Goal: Task Accomplishment & Management: Use online tool/utility

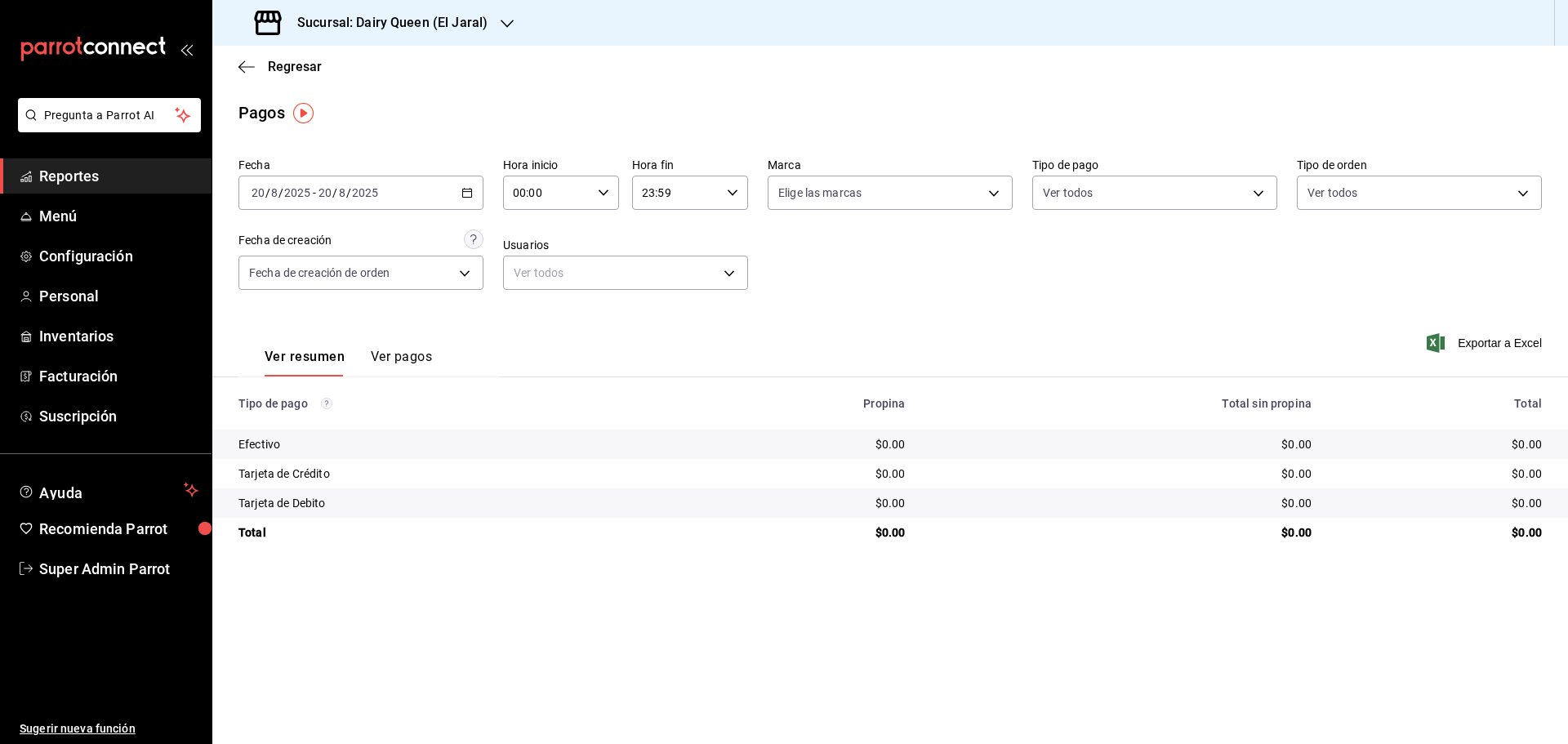
click at [84, 175] on span "Reportes" at bounding box center [118, 176] width 159 height 22
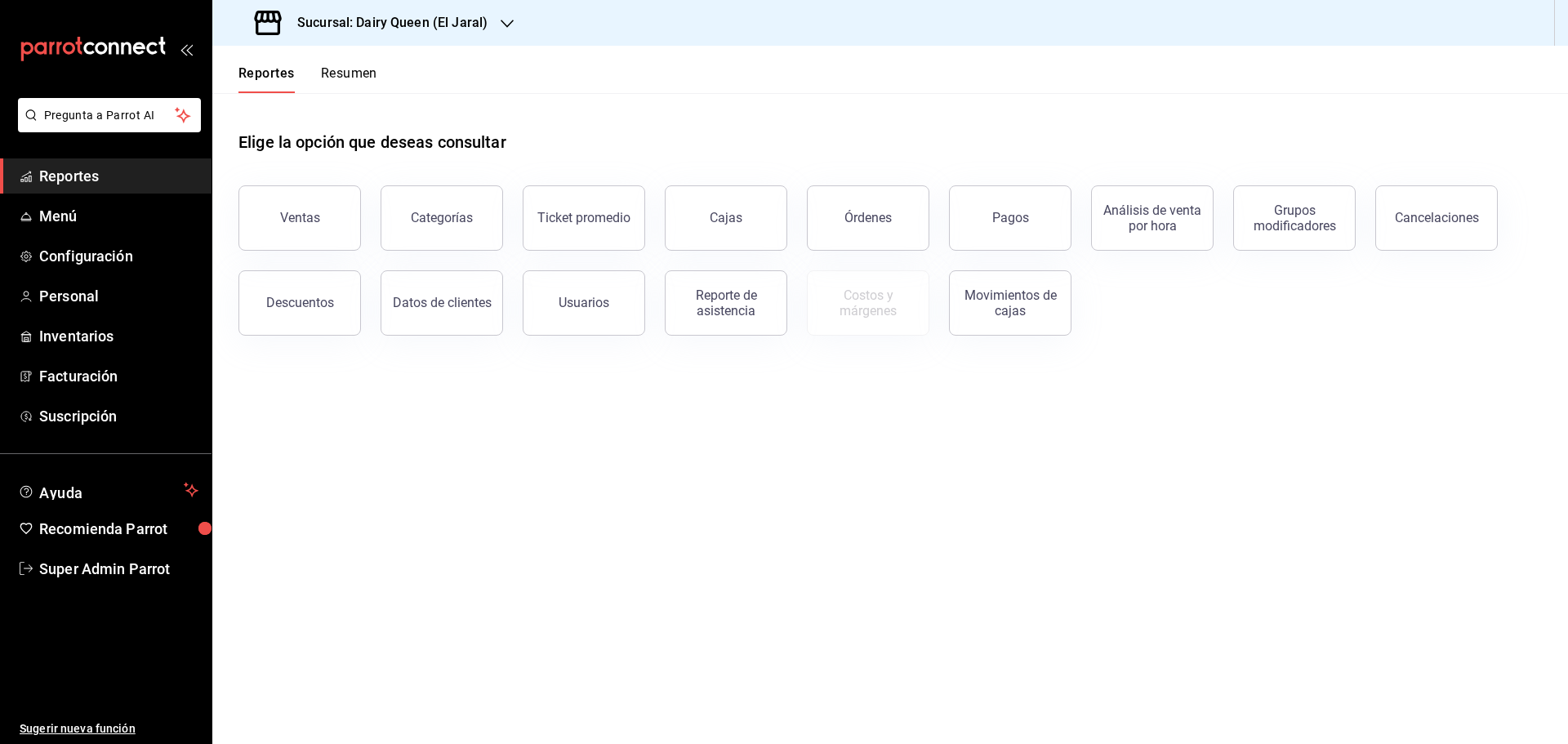
click at [331, 69] on button "Resumen" at bounding box center [349, 79] width 57 height 27
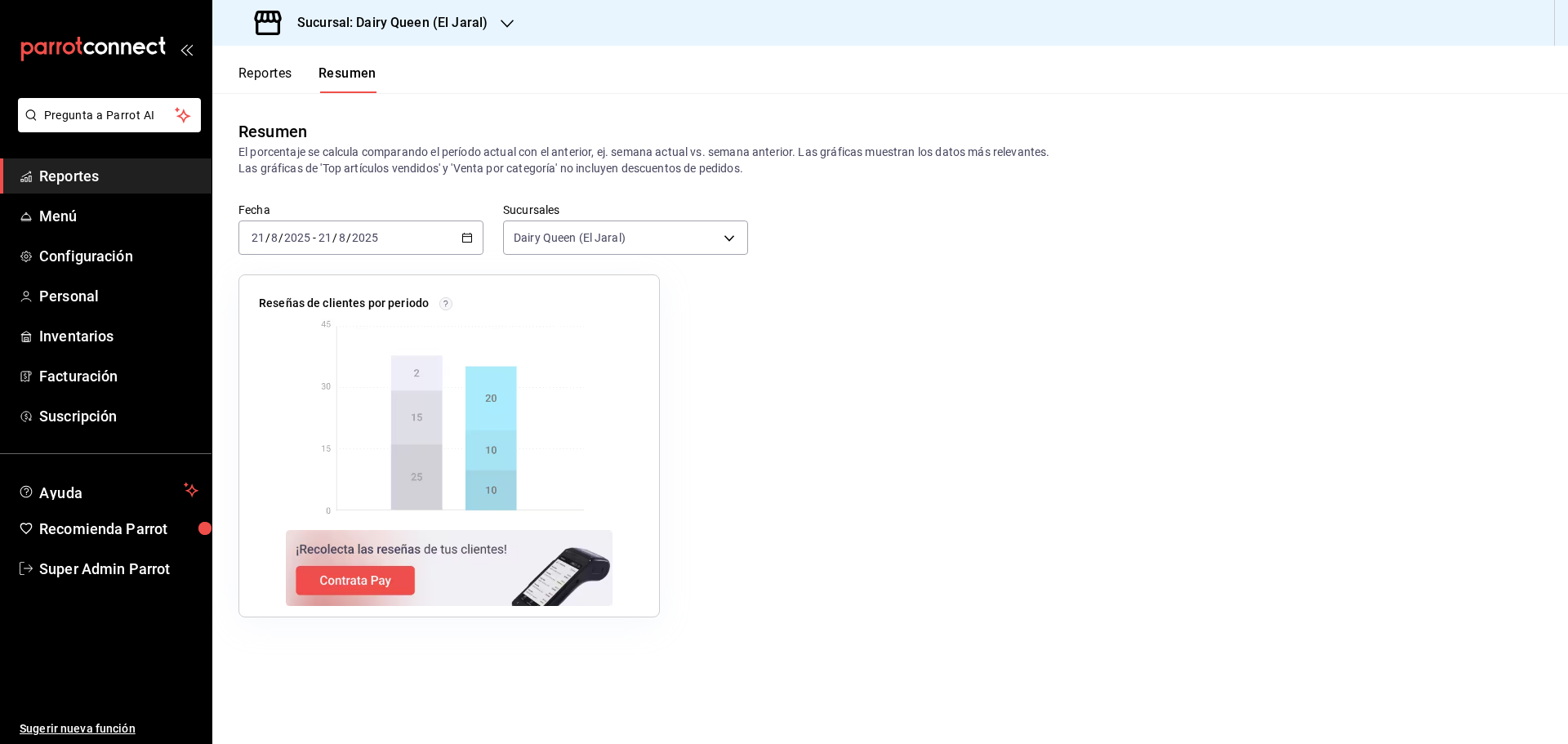
click at [474, 240] on div "[DATE] [DATE] - [DATE] [DATE]" at bounding box center [360, 237] width 245 height 34
click at [296, 478] on span "Rango de fechas" at bounding box center [316, 472] width 127 height 18
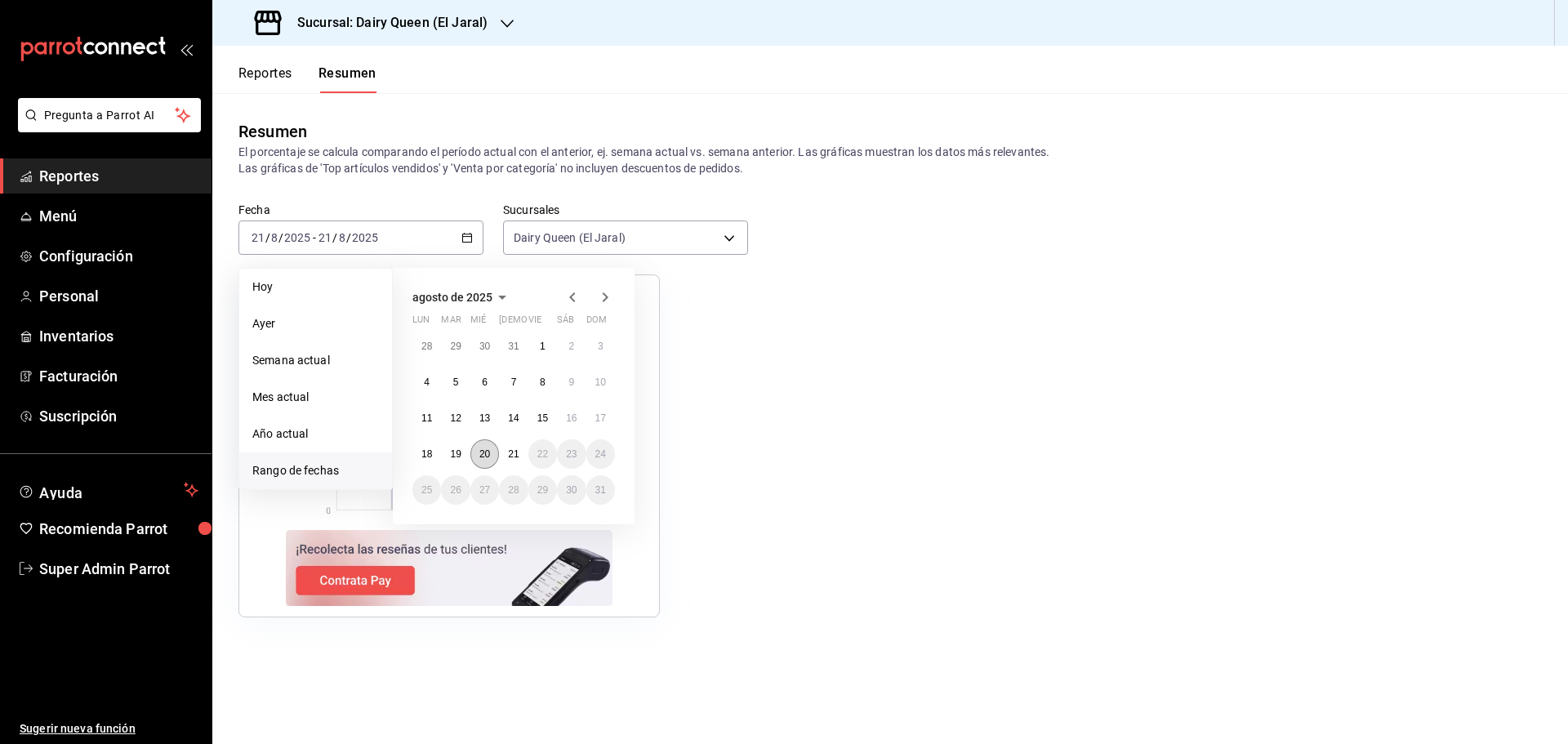
click at [492, 449] on button "20" at bounding box center [484, 454] width 28 height 29
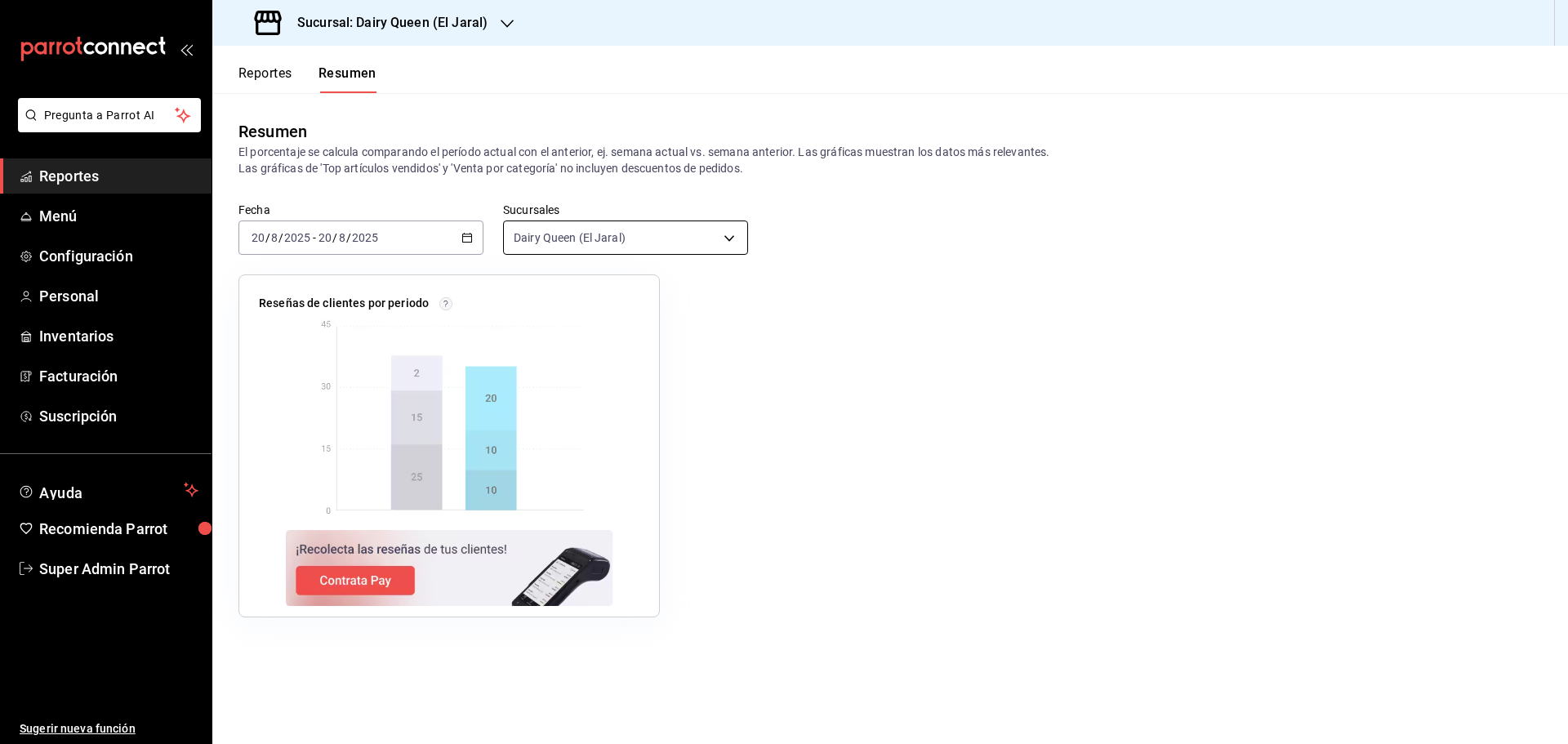
click at [545, 235] on body "Pregunta a Parrot AI Reportes Menú Configuración Personal Inventarios Facturaci…" at bounding box center [784, 372] width 1568 height 744
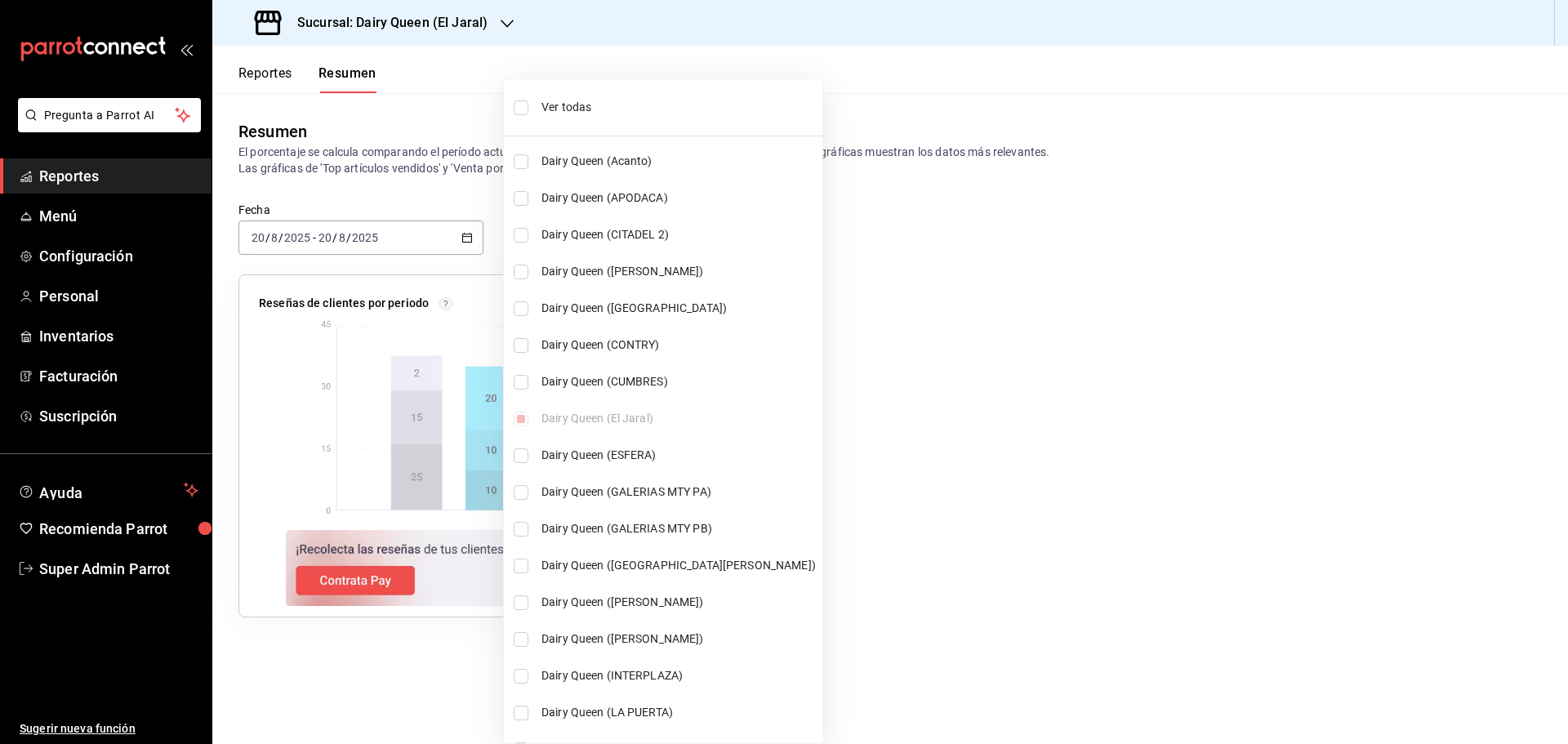
click at [567, 108] on span "Ver todas" at bounding box center [678, 107] width 274 height 18
type input "[object Object],[object Object],[object Object],[object Object],[object Object]…"
checkbox input "true"
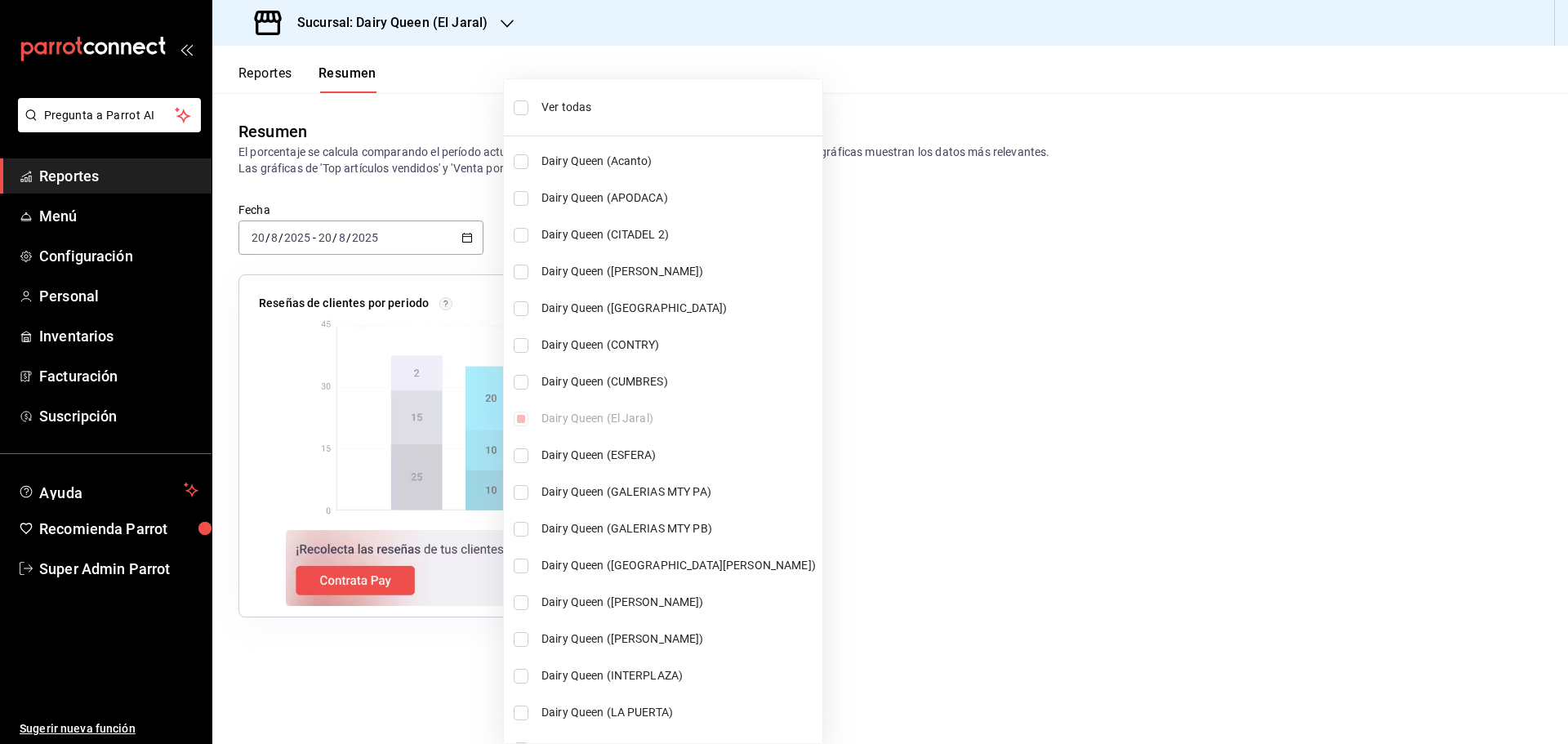
checkbox input "true"
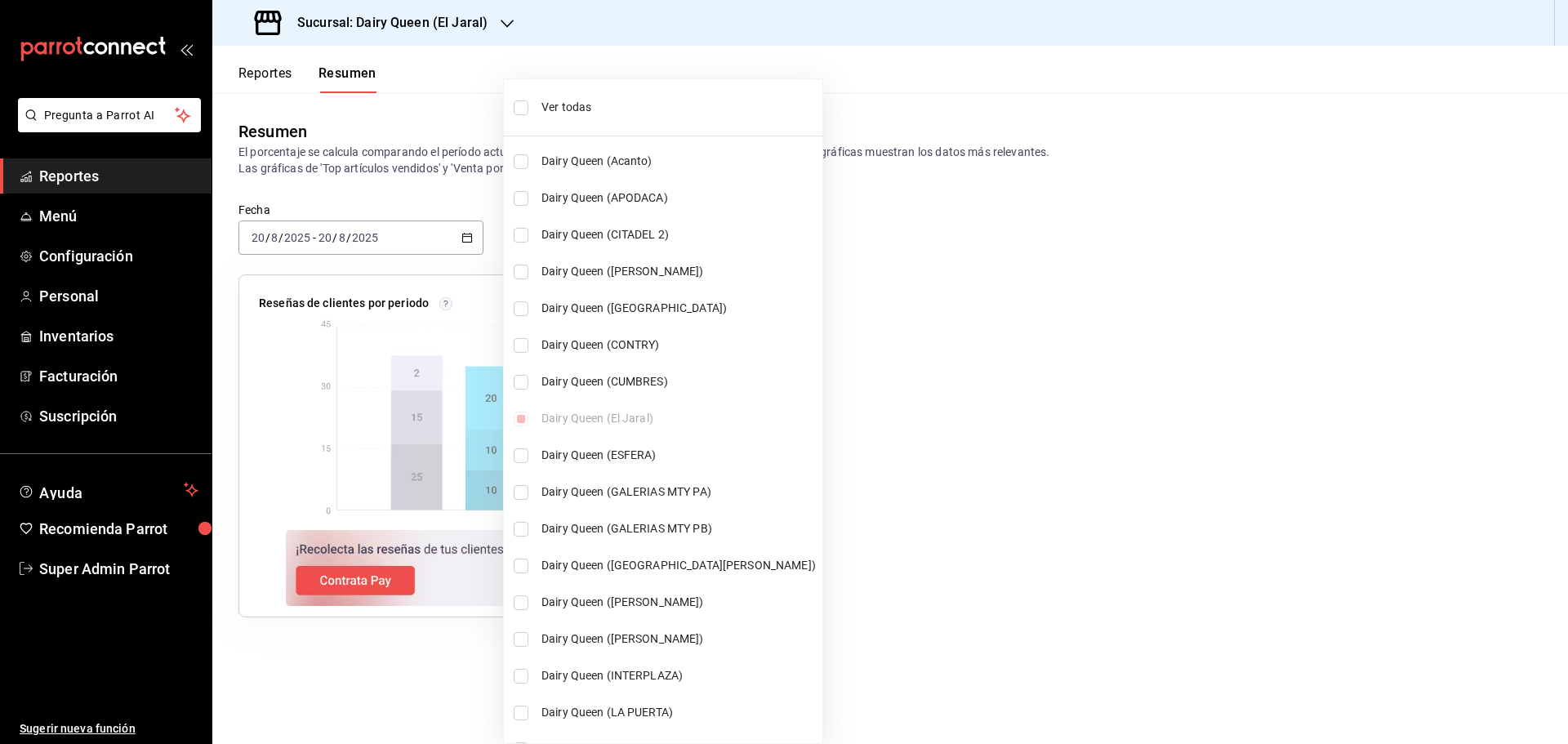
checkbox input "true"
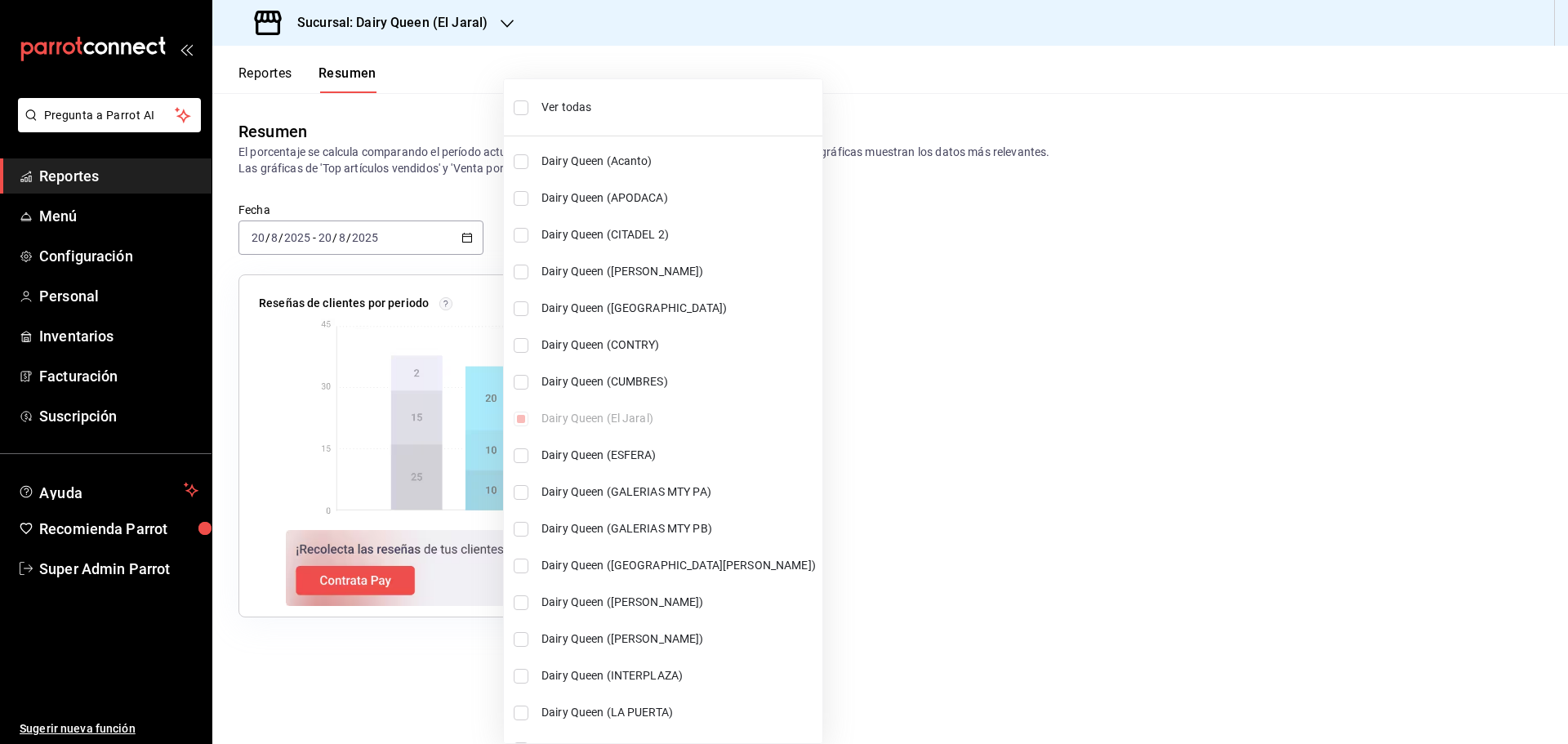
checkbox input "true"
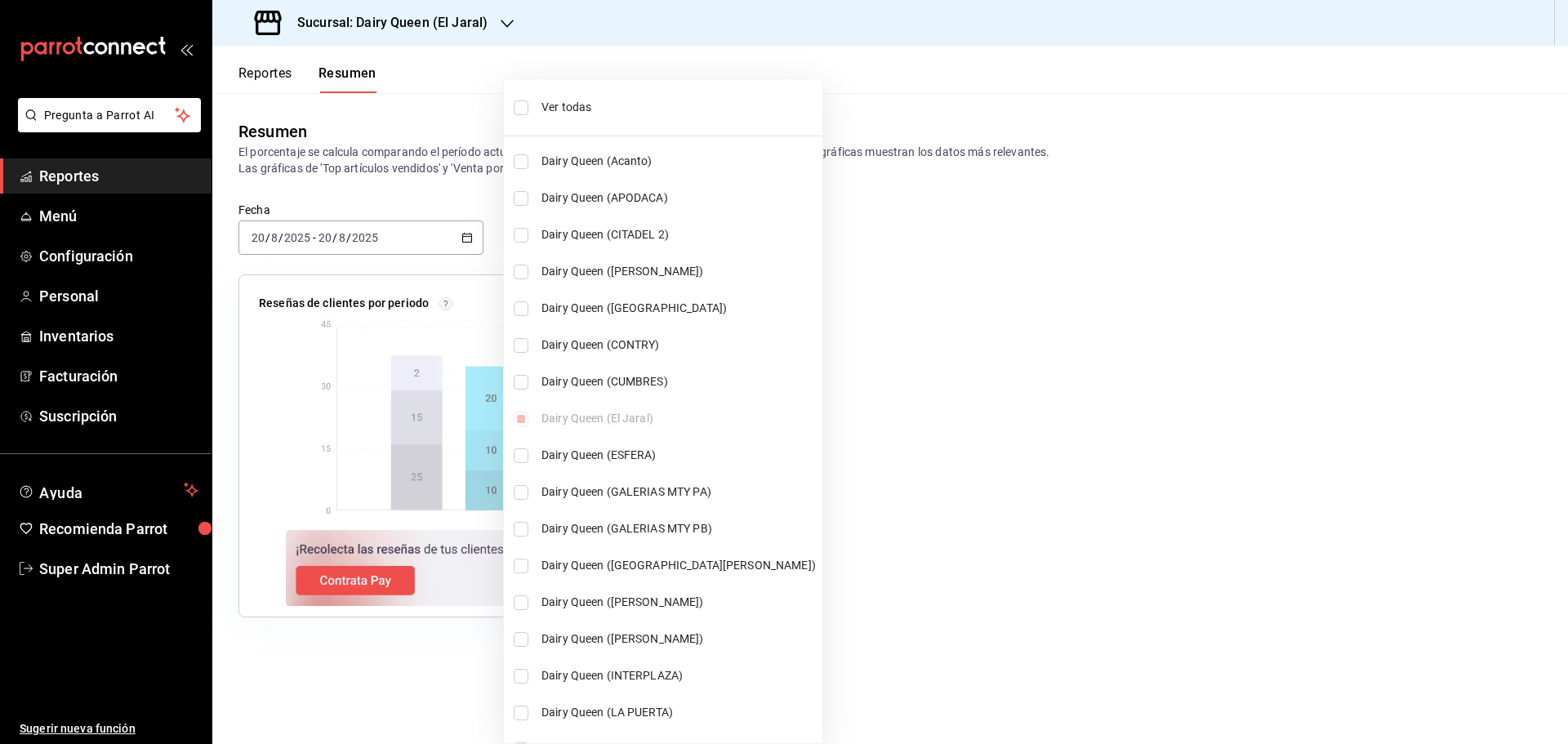
checkbox input "true"
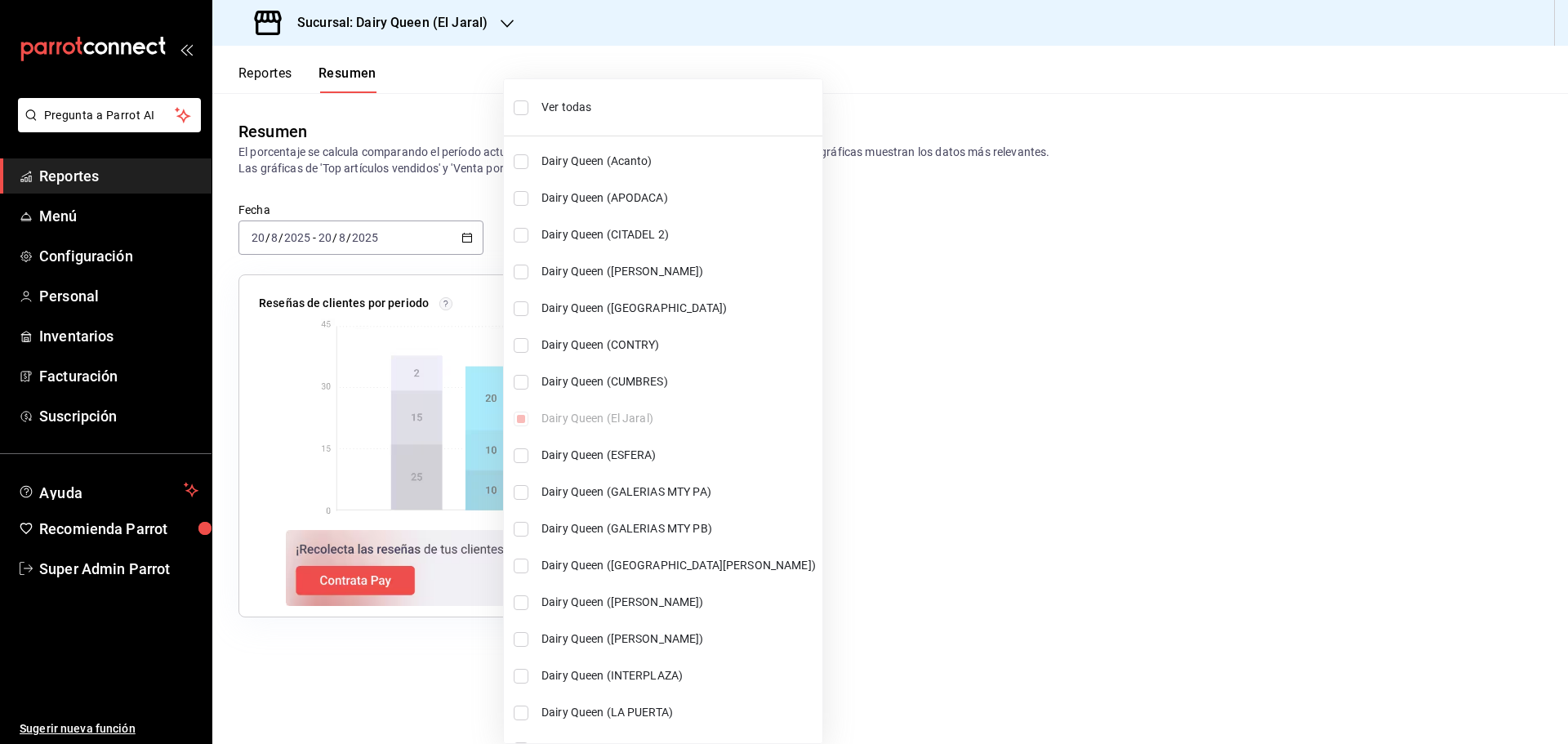
checkbox input "true"
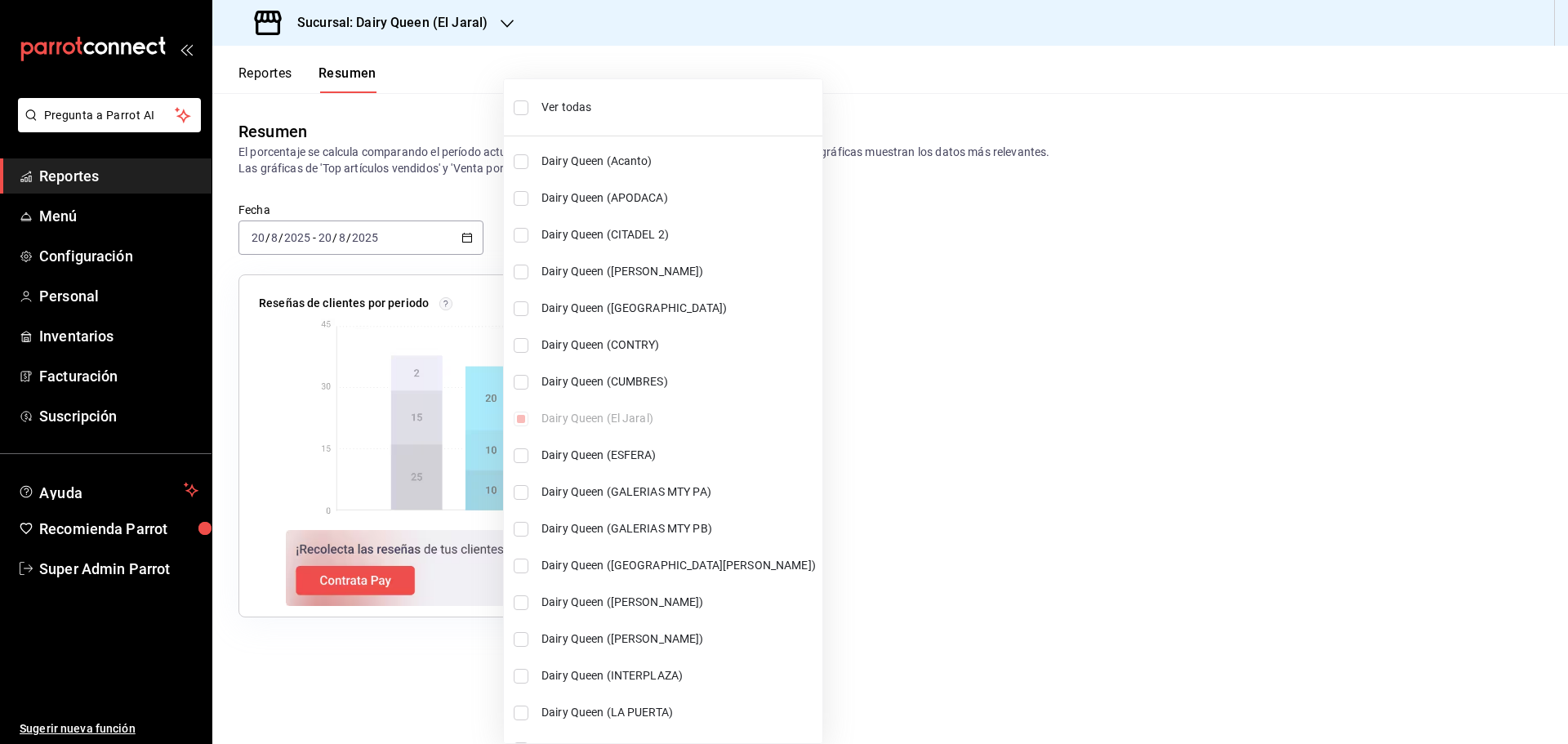
checkbox input "true"
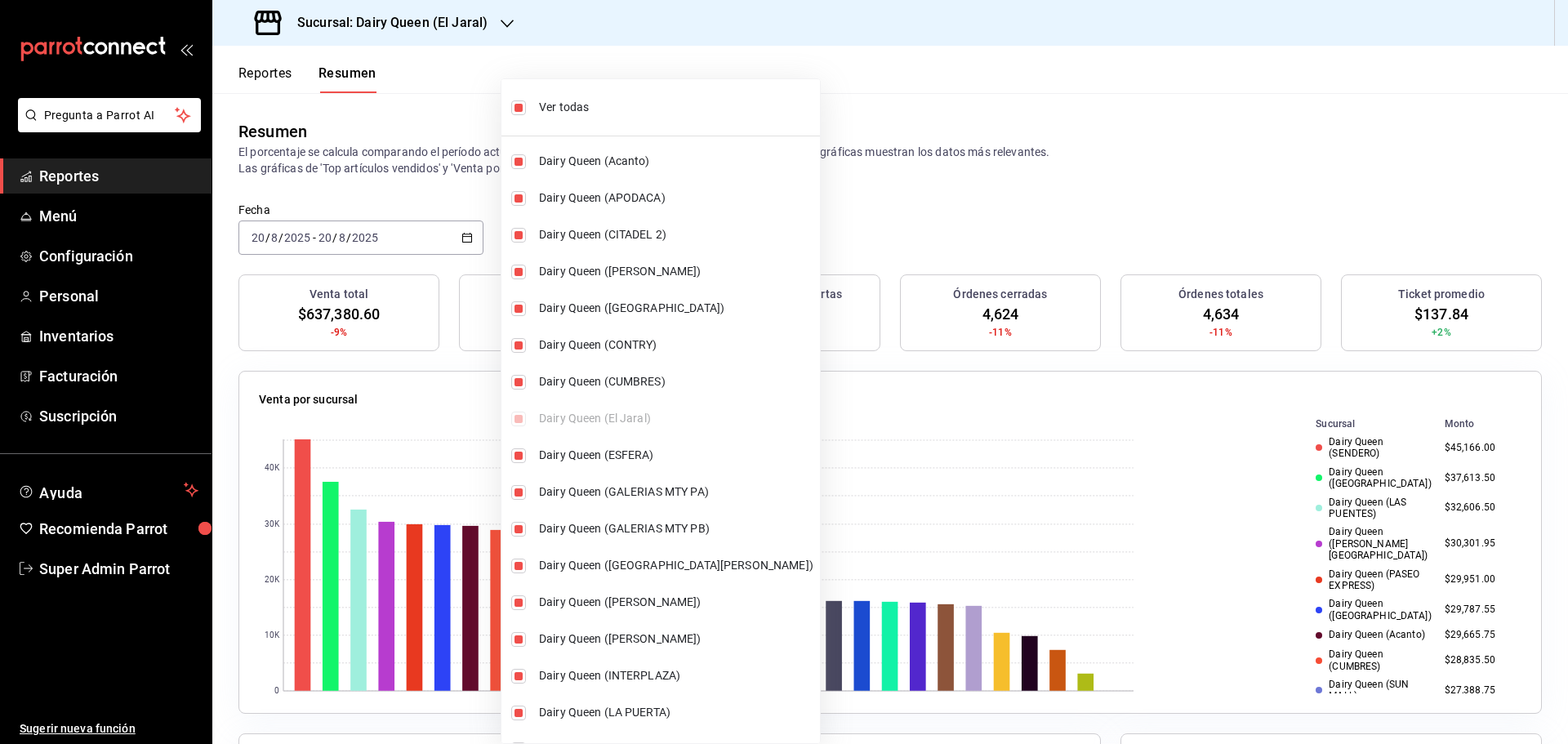
click at [422, 125] on div at bounding box center [784, 372] width 1568 height 744
